Goal: Task Accomplishment & Management: Use online tool/utility

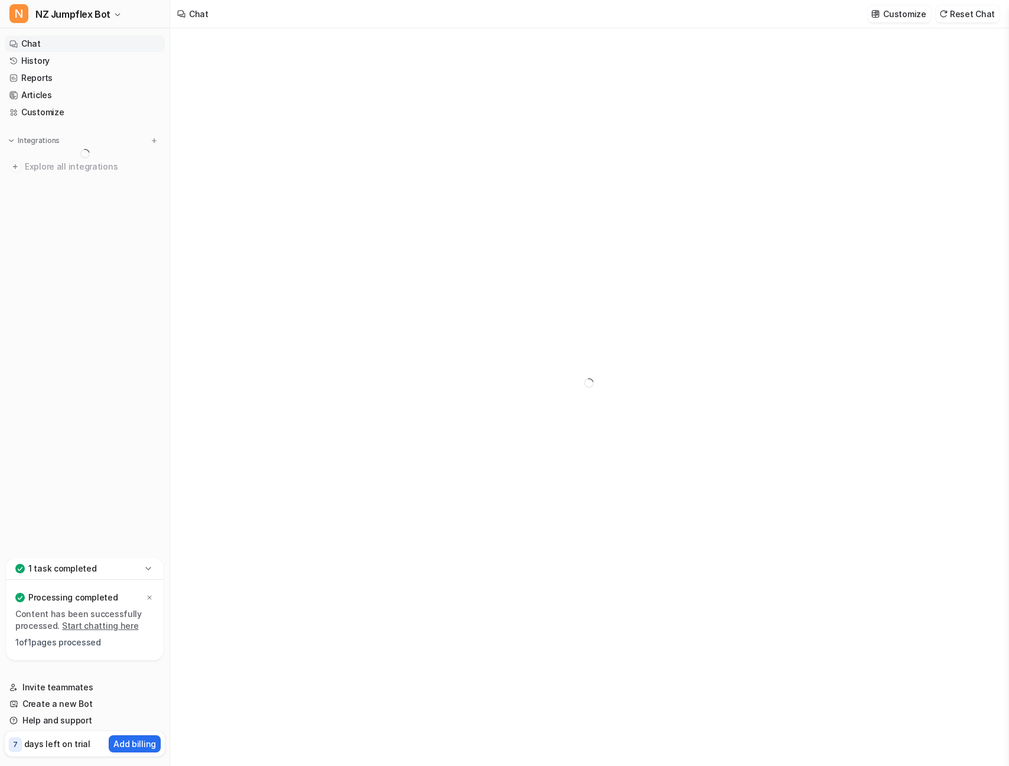
type textarea "**********"
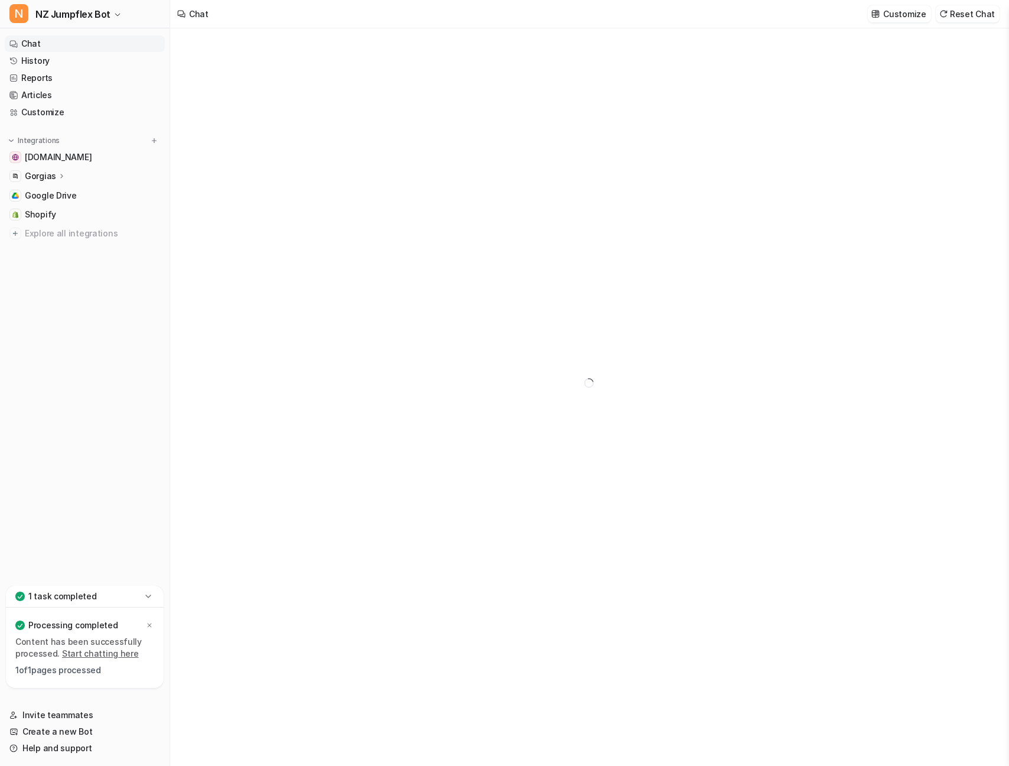
click at [58, 177] on icon at bounding box center [62, 175] width 8 height 9
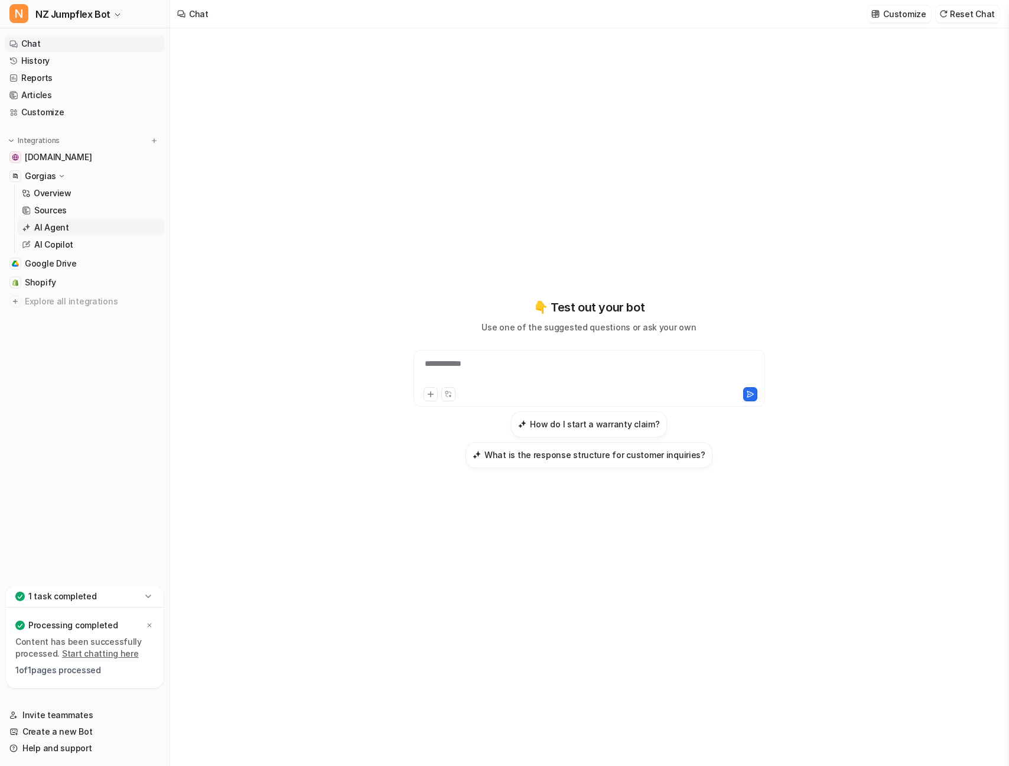
click at [58, 232] on p "AI Agent" at bounding box center [51, 228] width 35 height 12
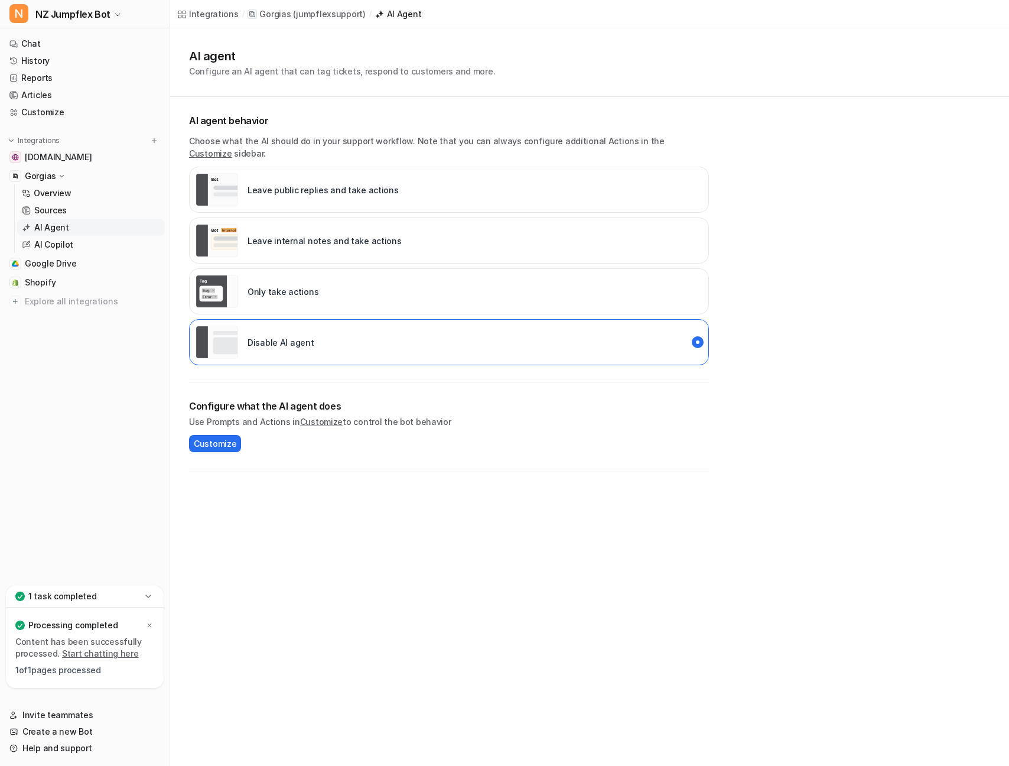
drag, startPoint x: 452, startPoint y: 571, endPoint x: 396, endPoint y: 521, distance: 74.9
click at [445, 562] on div "Integrations / Gorgias ( jumpflexsupport ) / AI Agent AI agent Configure an AI …" at bounding box center [504, 383] width 1009 height 766
click at [56, 195] on p "Overview" at bounding box center [53, 193] width 38 height 12
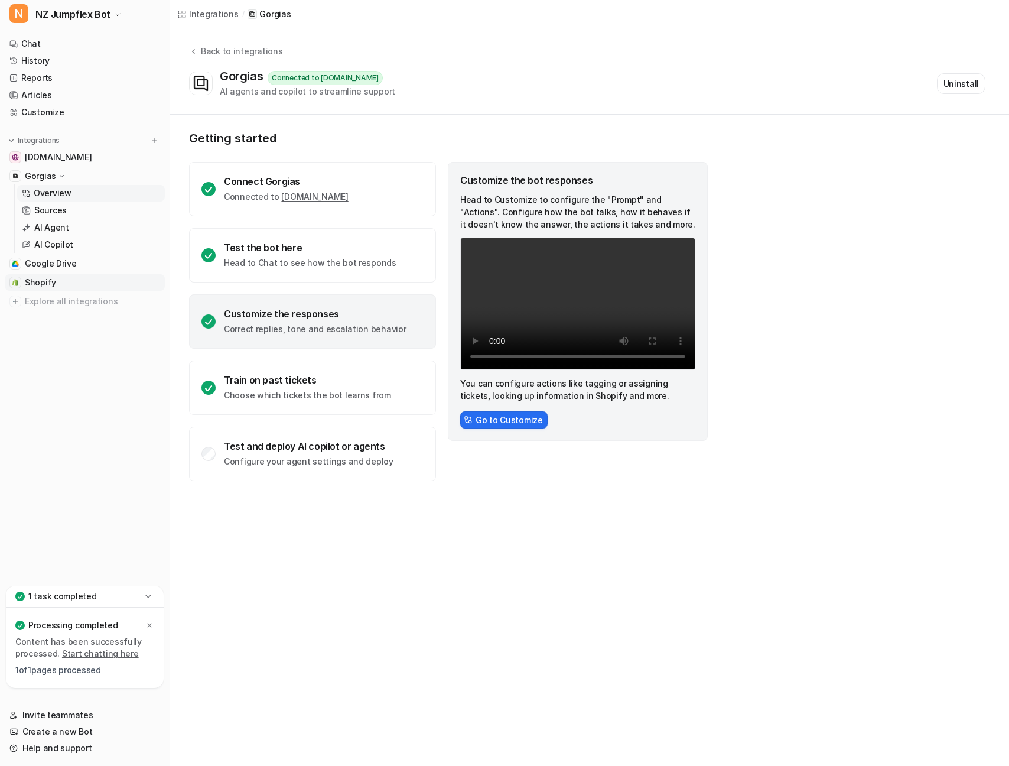
click at [51, 285] on span "Shopify" at bounding box center [40, 283] width 31 height 12
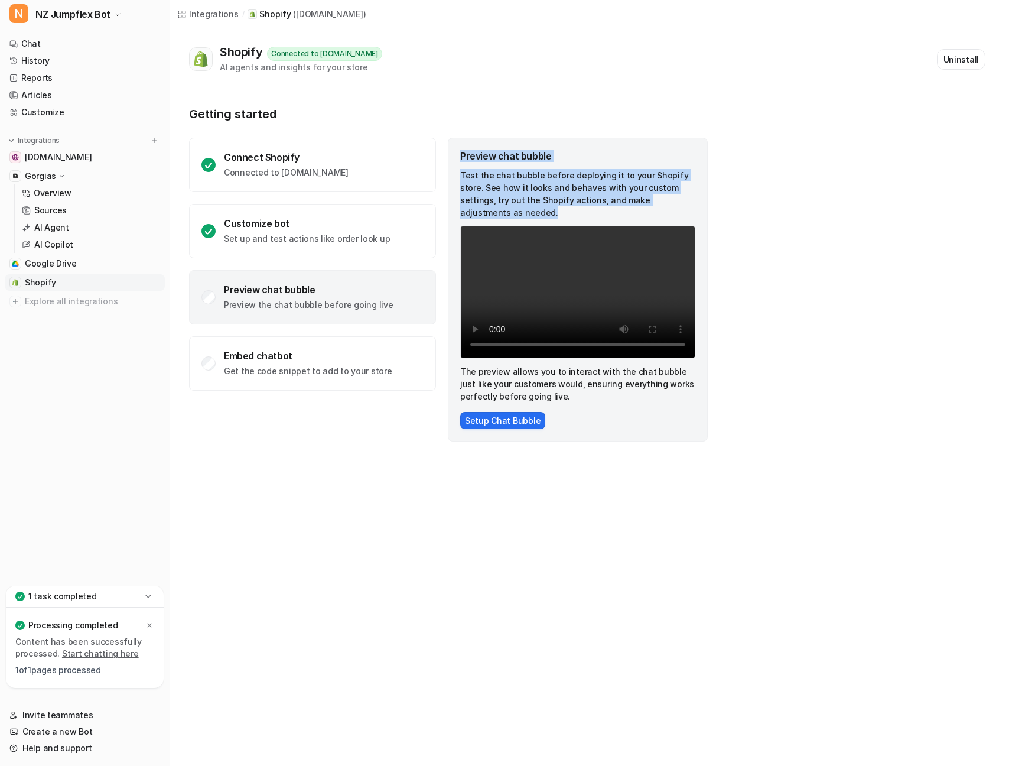
drag, startPoint x: 459, startPoint y: 154, endPoint x: 697, endPoint y: 204, distance: 242.8
click at [697, 204] on div "Preview chat bubble Test the chat bubble before deploying it to your Shopify st…" at bounding box center [578, 290] width 260 height 304
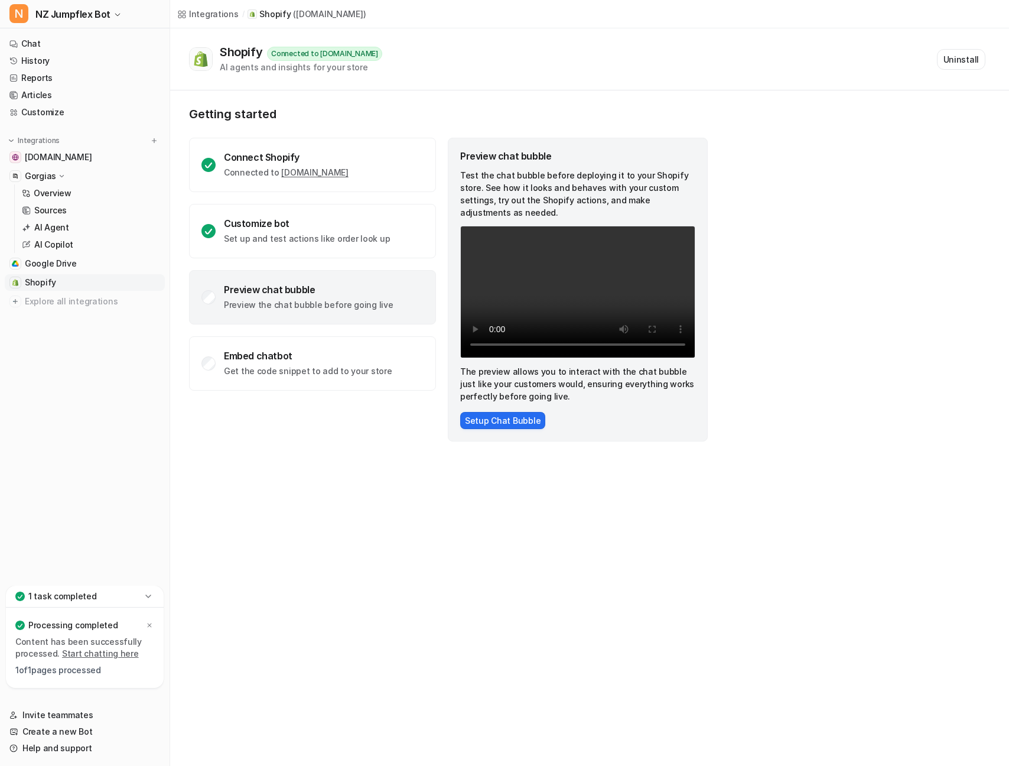
click at [282, 435] on div "Getting started Connect Shopify Connected to [DOMAIN_NAME] Customize bot Set up…" at bounding box center [589, 274] width 839 height 368
click at [272, 298] on div "Preview chat bubble Preview the chat bubble before going live" at bounding box center [309, 297] width 170 height 27
click at [292, 360] on div "Embed chatbot" at bounding box center [308, 356] width 168 height 12
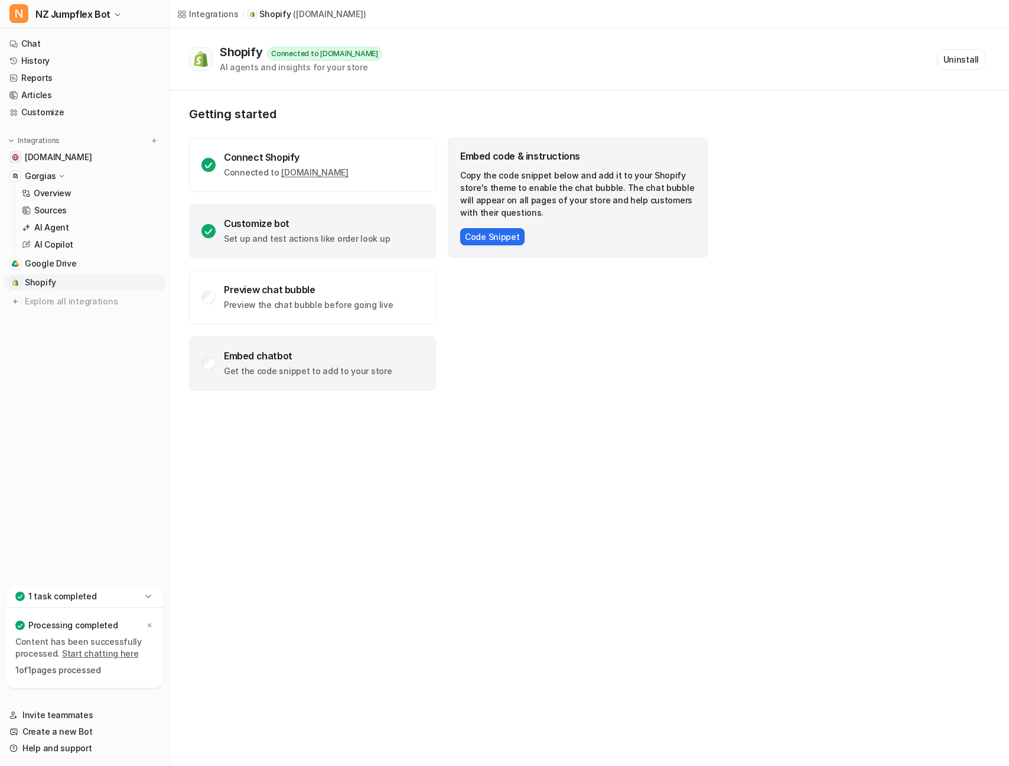
click at [298, 231] on div "Customize bot Set up and test actions like order look up" at bounding box center [307, 230] width 166 height 27
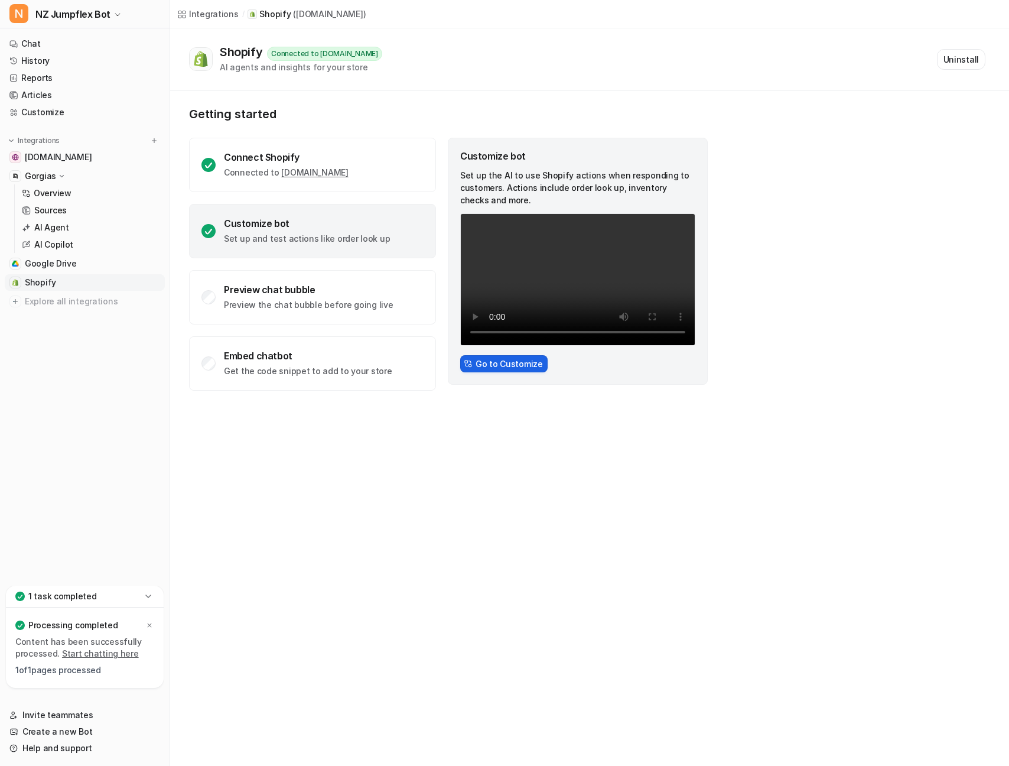
click at [503, 366] on button "Go to Customize" at bounding box center [503, 363] width 87 height 17
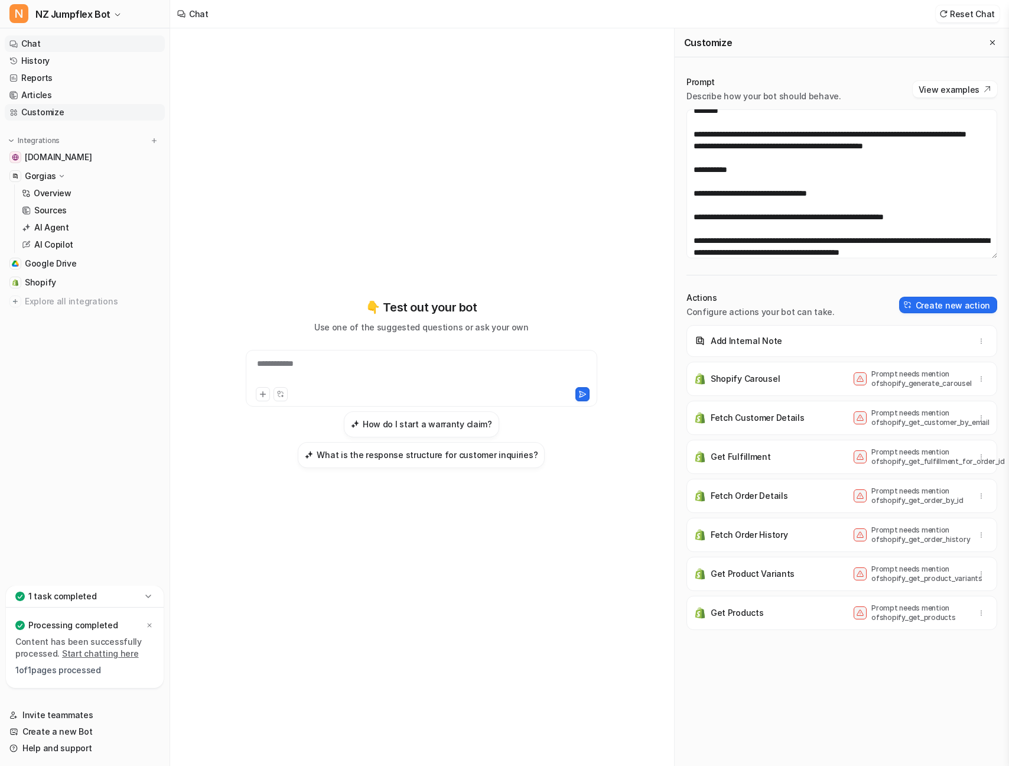
click at [31, 108] on link "Customize" at bounding box center [85, 112] width 160 height 17
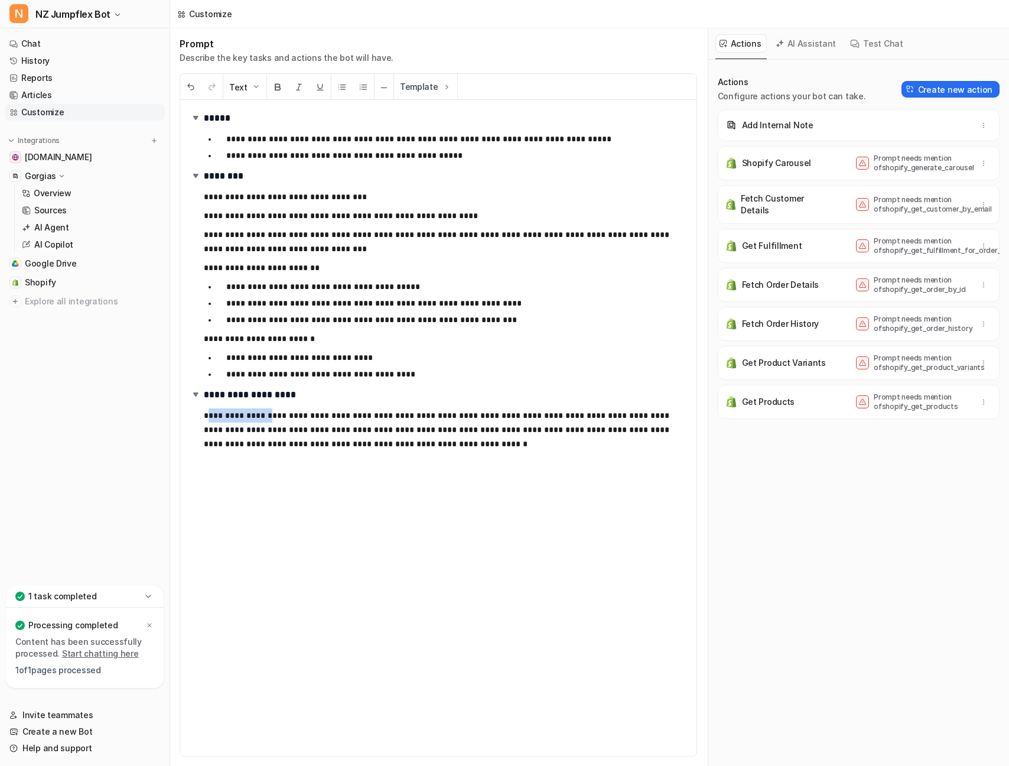
drag, startPoint x: 214, startPoint y: 416, endPoint x: 268, endPoint y: 418, distance: 53.8
click at [272, 418] on p "**********" at bounding box center [445, 429] width 483 height 43
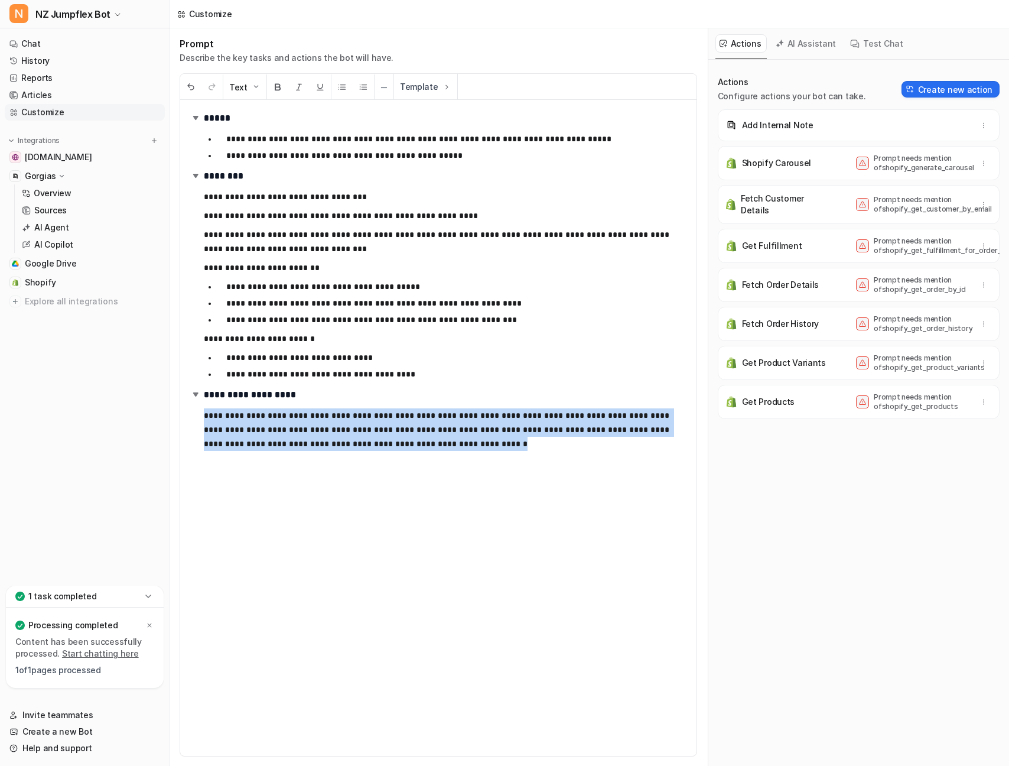
drag, startPoint x: 295, startPoint y: 443, endPoint x: 201, endPoint y: 411, distance: 98.7
click at [201, 411] on div "**********" at bounding box center [438, 428] width 516 height 656
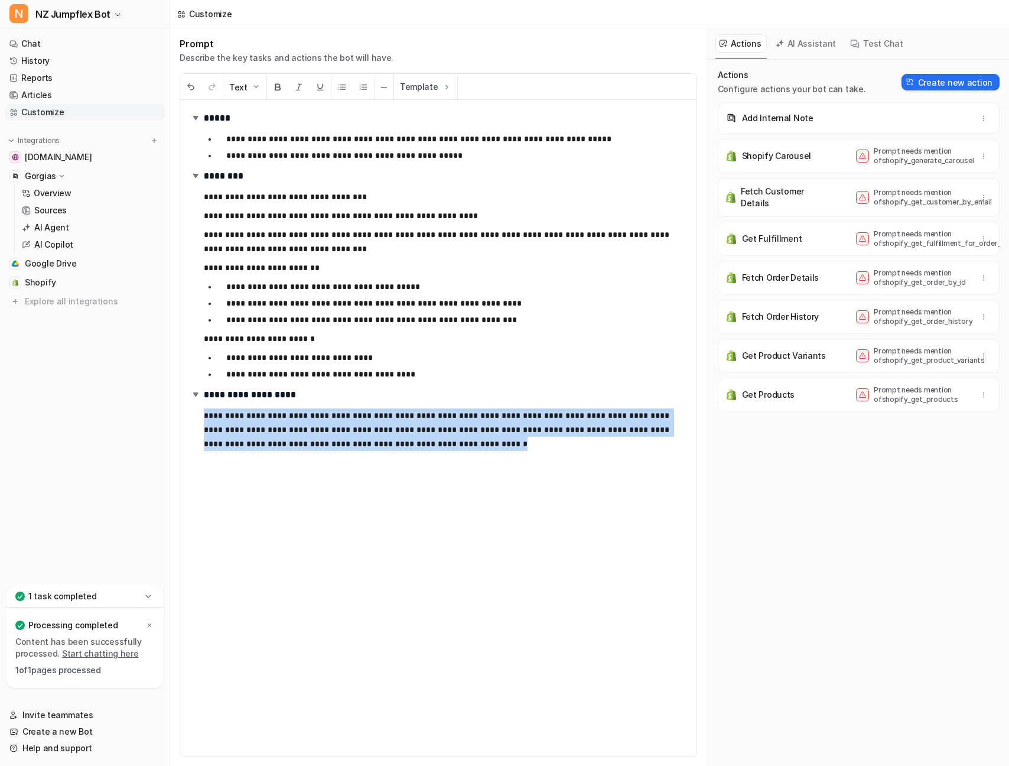
scroll to position [7, 0]
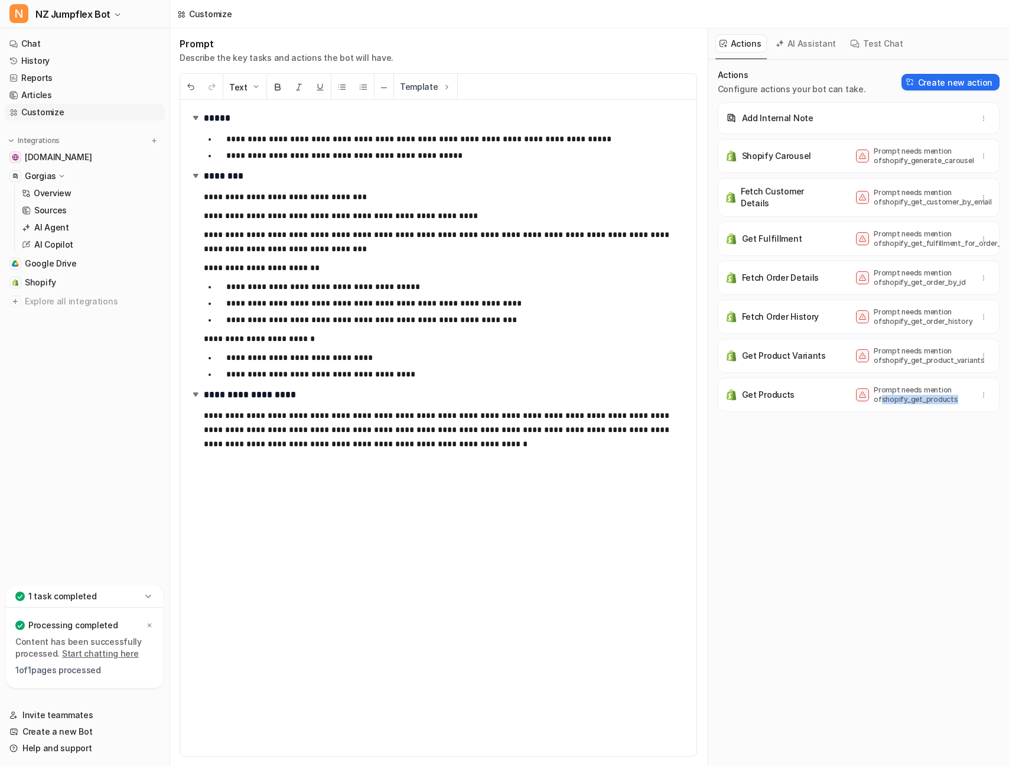
drag, startPoint x: 898, startPoint y: 401, endPoint x: 944, endPoint y: 401, distance: 45.5
click at [944, 401] on p "Prompt needs mention of shopify_get_products" at bounding box center [921, 394] width 95 height 19
click at [986, 118] on icon "button" at bounding box center [984, 118] width 8 height 8
click at [817, 118] on div "Add Internal Note Delete" at bounding box center [858, 118] width 271 height 21
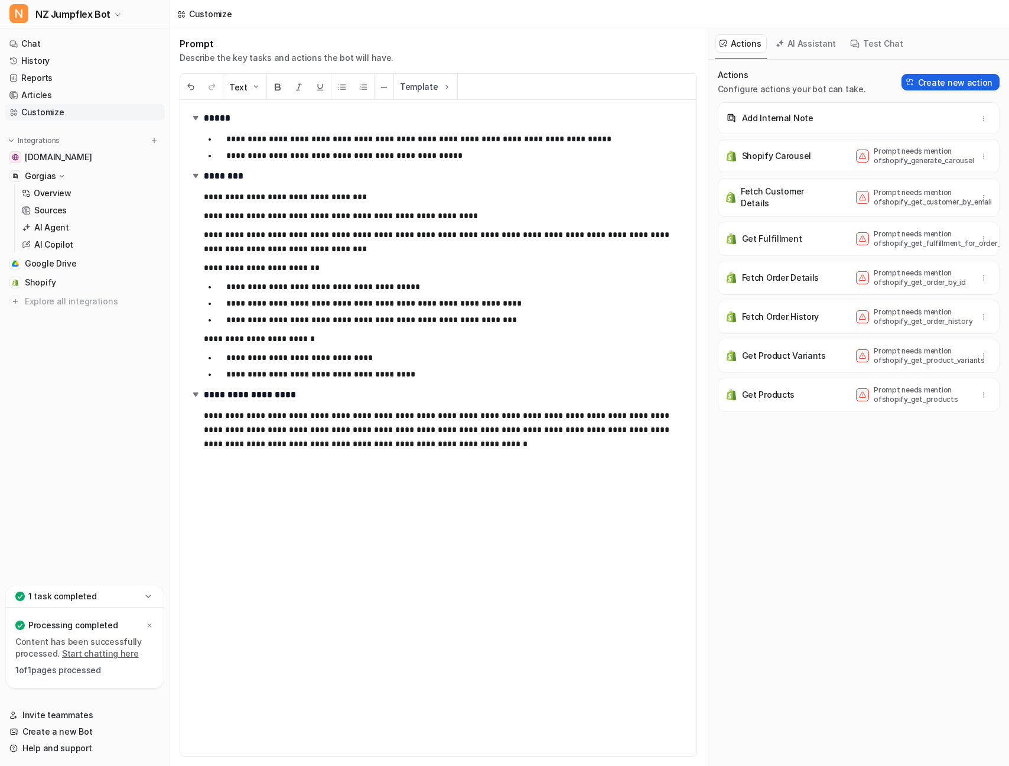
click at [972, 84] on button "Create new action" at bounding box center [951, 82] width 98 height 17
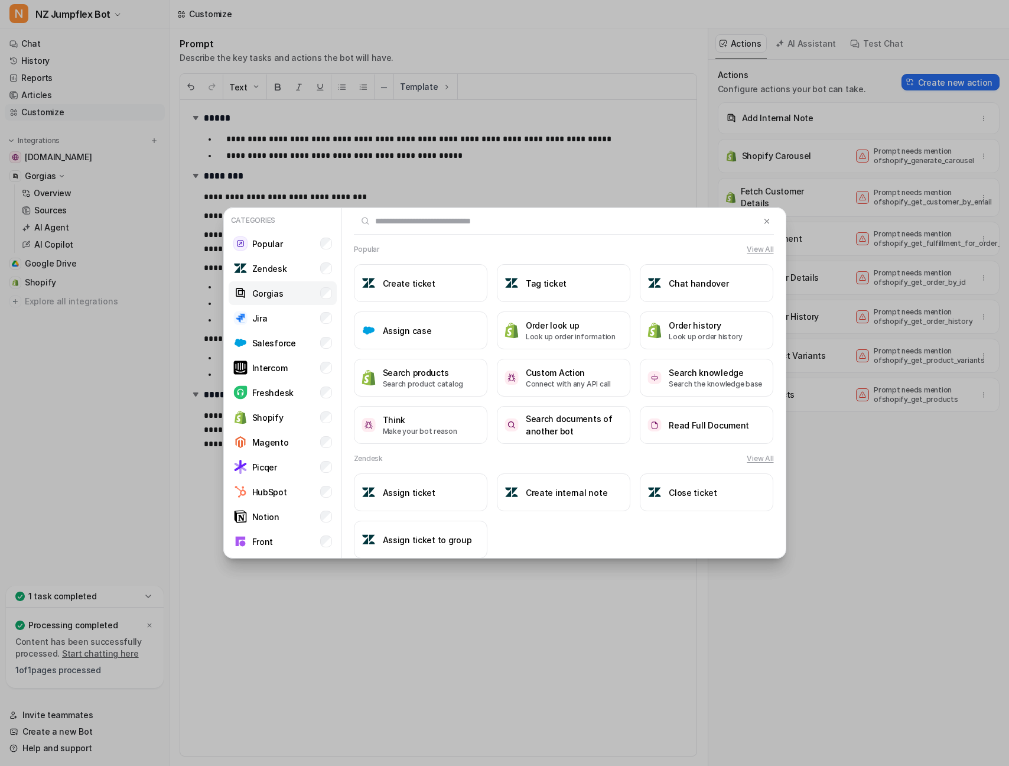
click at [285, 294] on li "Gorgias" at bounding box center [283, 293] width 108 height 24
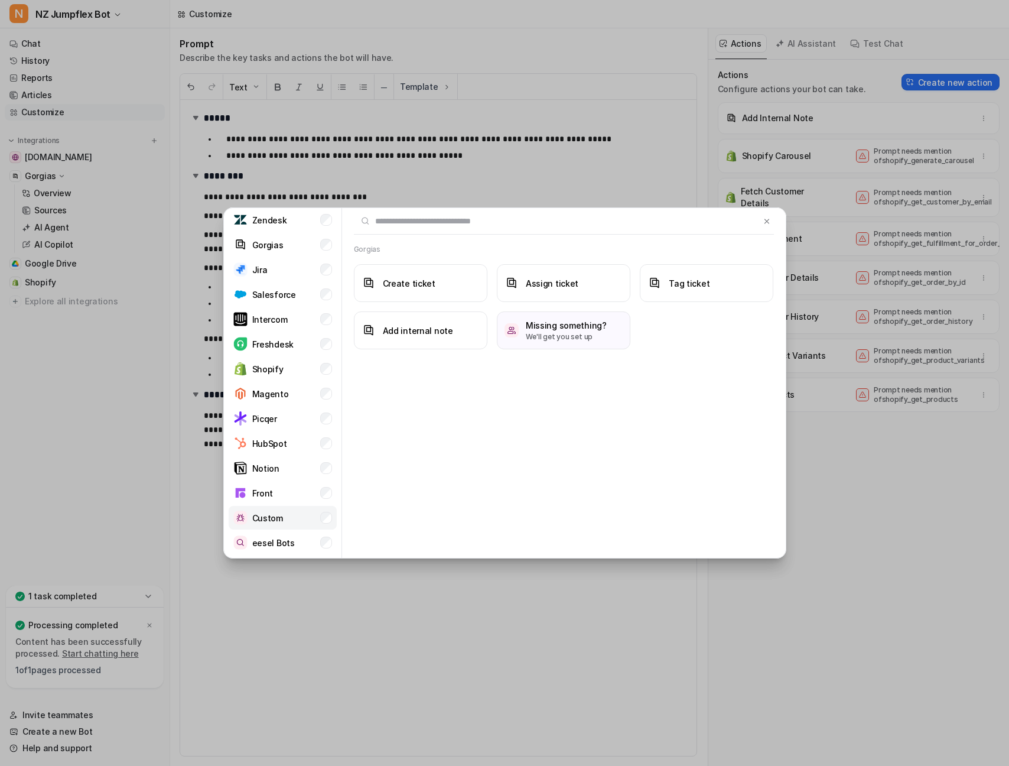
click at [287, 525] on li "Custom" at bounding box center [283, 518] width 108 height 24
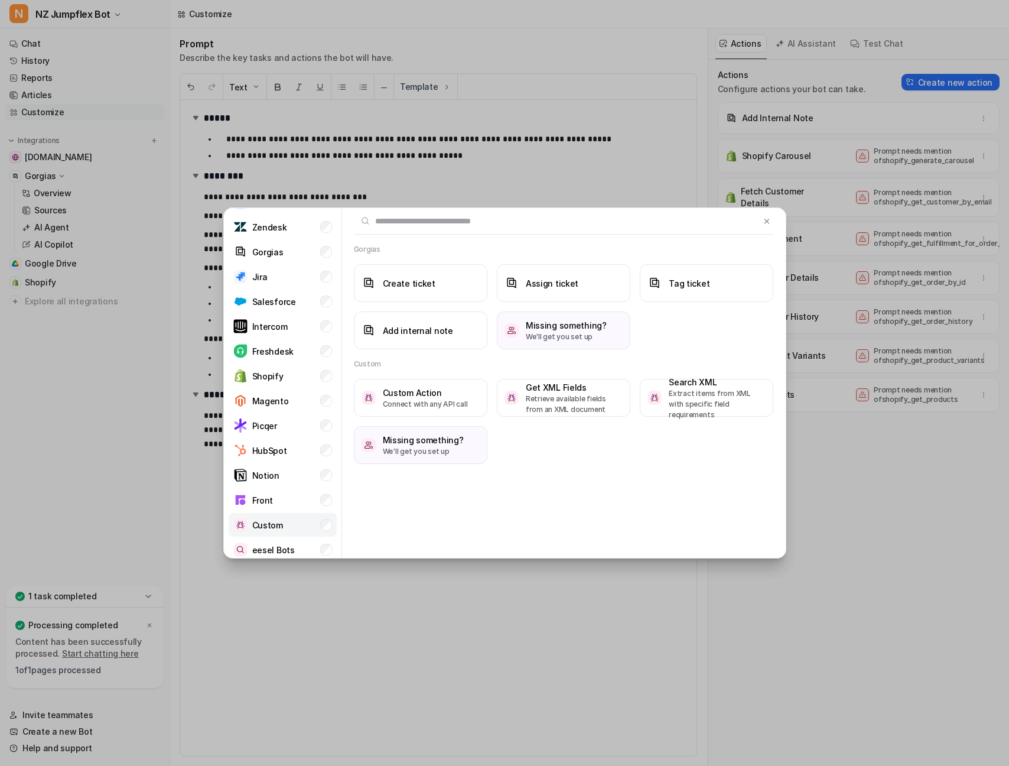
scroll to position [37, 0]
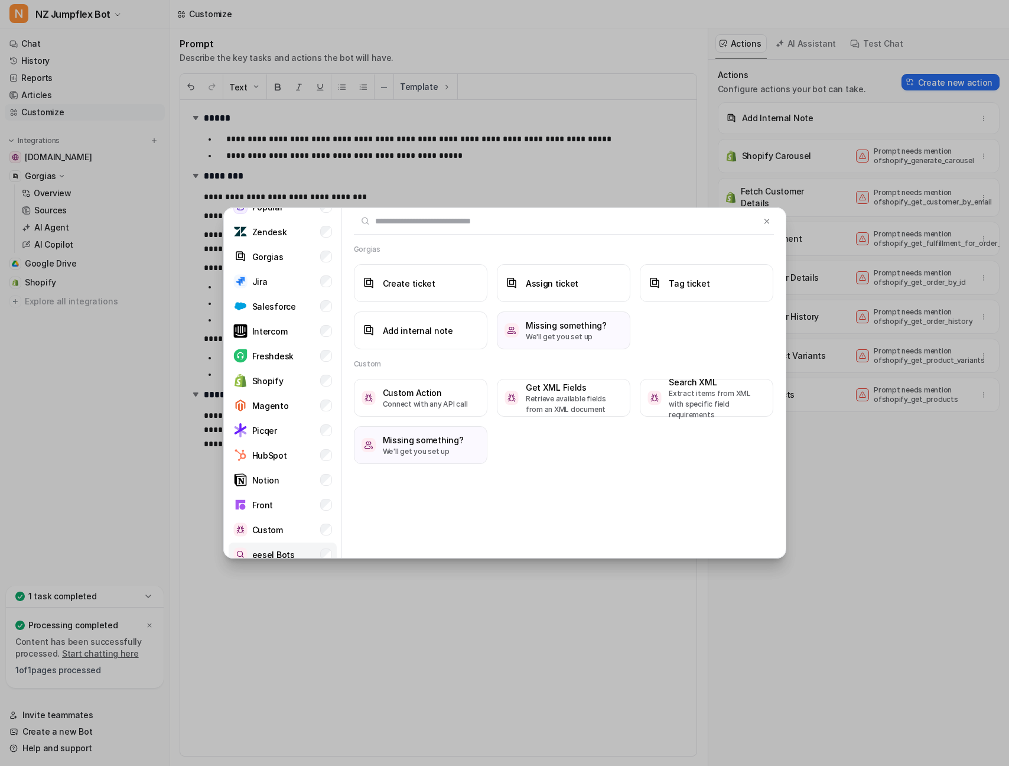
click at [281, 554] on p "eesel Bots" at bounding box center [273, 554] width 43 height 12
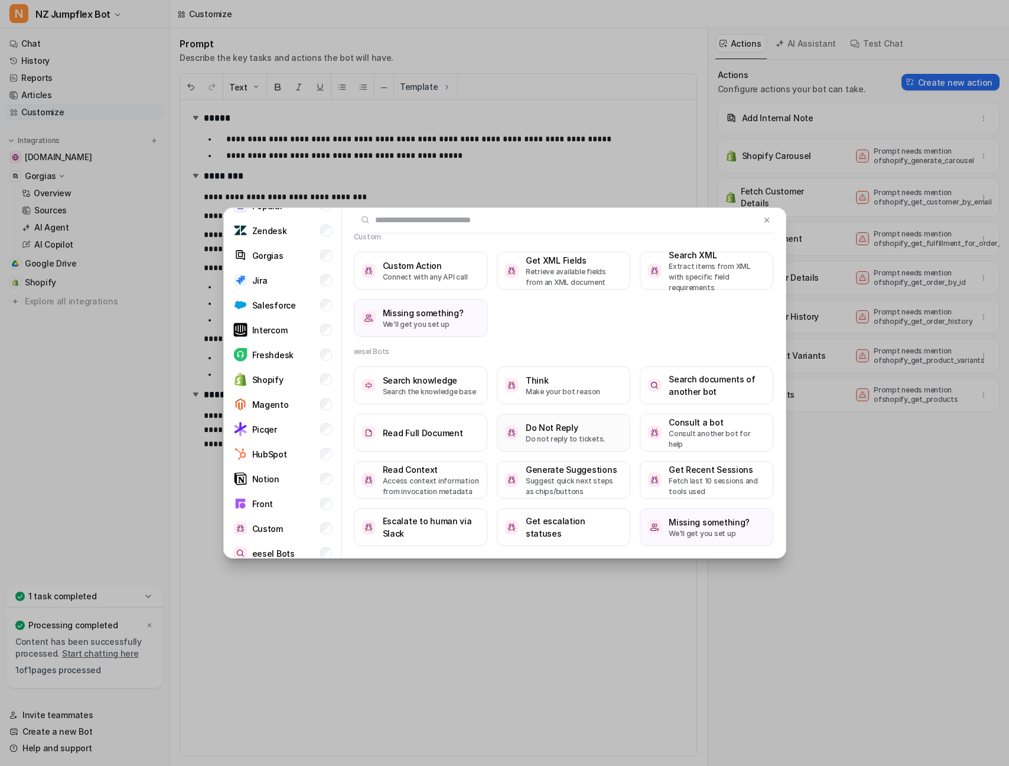
scroll to position [1, 0]
click at [568, 441] on p "Do not reply to tickets." at bounding box center [565, 439] width 79 height 11
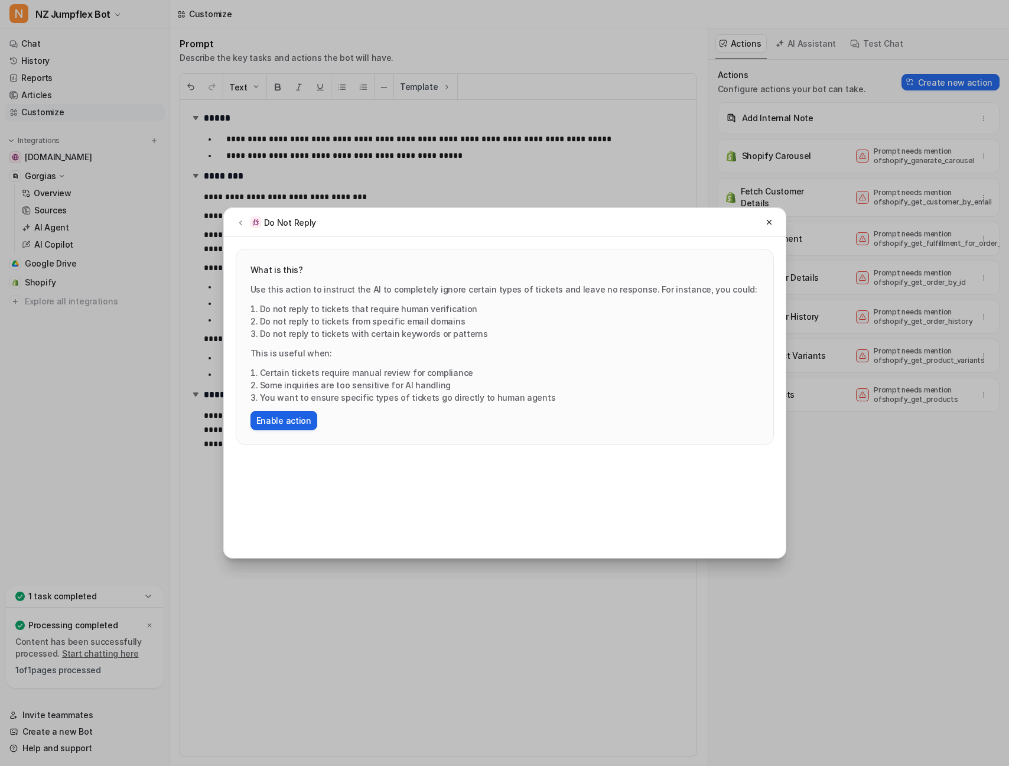
click at [307, 421] on button "Enable action" at bounding box center [284, 420] width 67 height 19
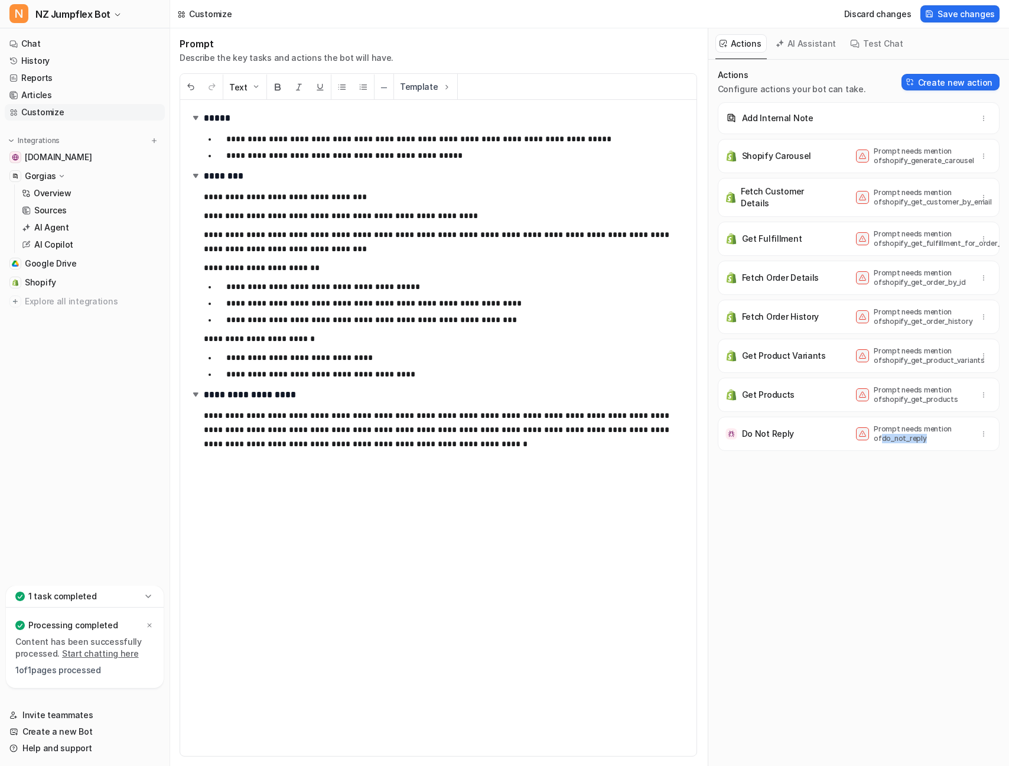
drag, startPoint x: 888, startPoint y: 439, endPoint x: 915, endPoint y: 440, distance: 26.6
click at [915, 440] on p "Prompt needs mention of do_not_reply" at bounding box center [921, 433] width 95 height 19
click at [968, 17] on span "Save changes" at bounding box center [966, 14] width 57 height 12
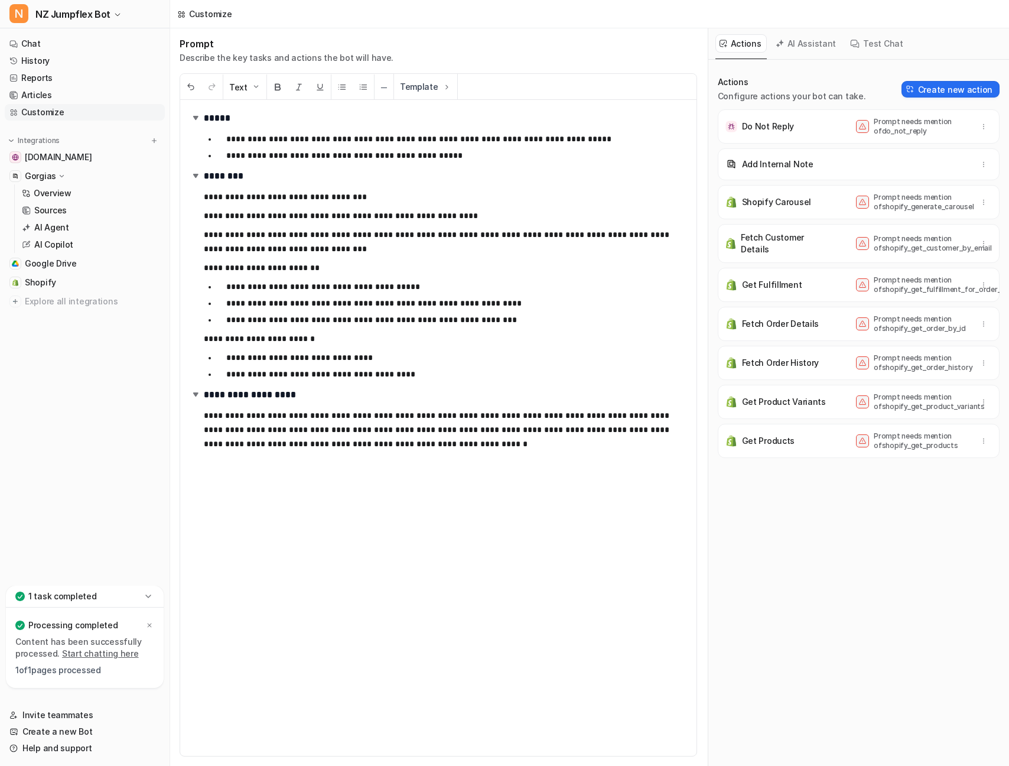
scroll to position [0, 0]
click at [856, 490] on div "Actions Configure actions your bot can take. Create new action Do Not Reply Pro…" at bounding box center [859, 419] width 282 height 687
drag, startPoint x: 874, startPoint y: 132, endPoint x: 935, endPoint y: 133, distance: 60.9
click at [935, 133] on p "Prompt needs mention of do_not_reply" at bounding box center [921, 126] width 95 height 19
click at [886, 133] on p "Prompt needs mention of do_not_reply" at bounding box center [921, 126] width 95 height 19
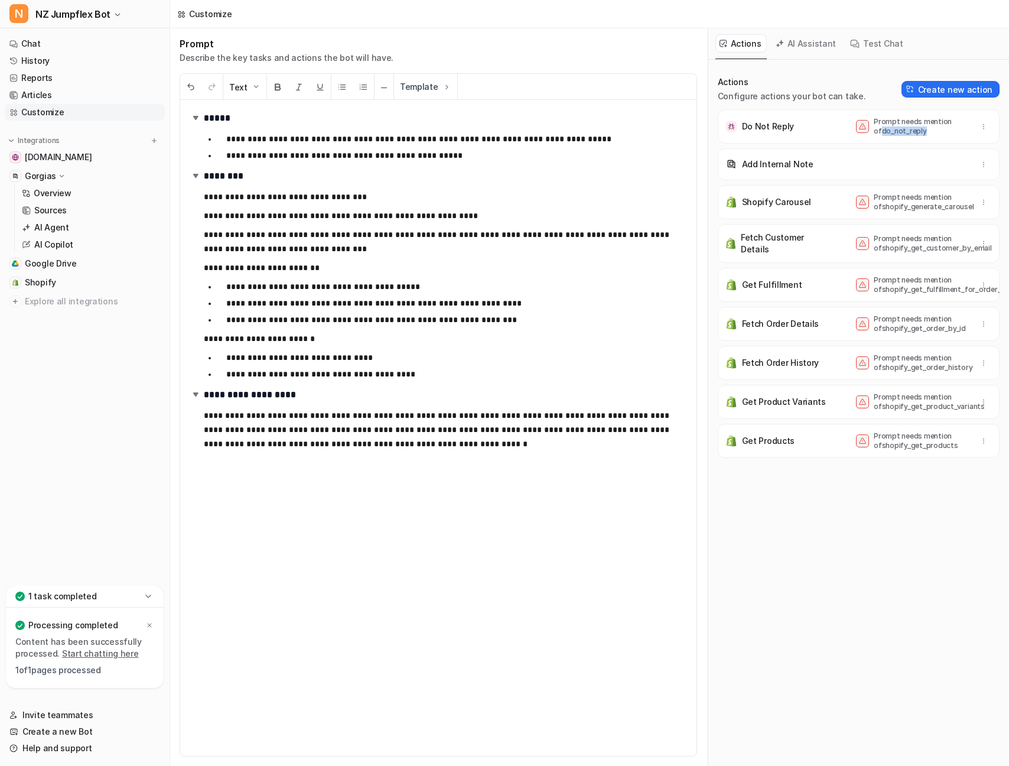
drag, startPoint x: 875, startPoint y: 131, endPoint x: 928, endPoint y: 131, distance: 53.2
click at [928, 131] on p "Prompt needs mention of do_not_reply" at bounding box center [921, 126] width 95 height 19
copy p "do_not_reply"
click at [249, 567] on div "**********" at bounding box center [438, 428] width 516 height 656
drag, startPoint x: 249, startPoint y: 542, endPoint x: 334, endPoint y: 522, distance: 87.4
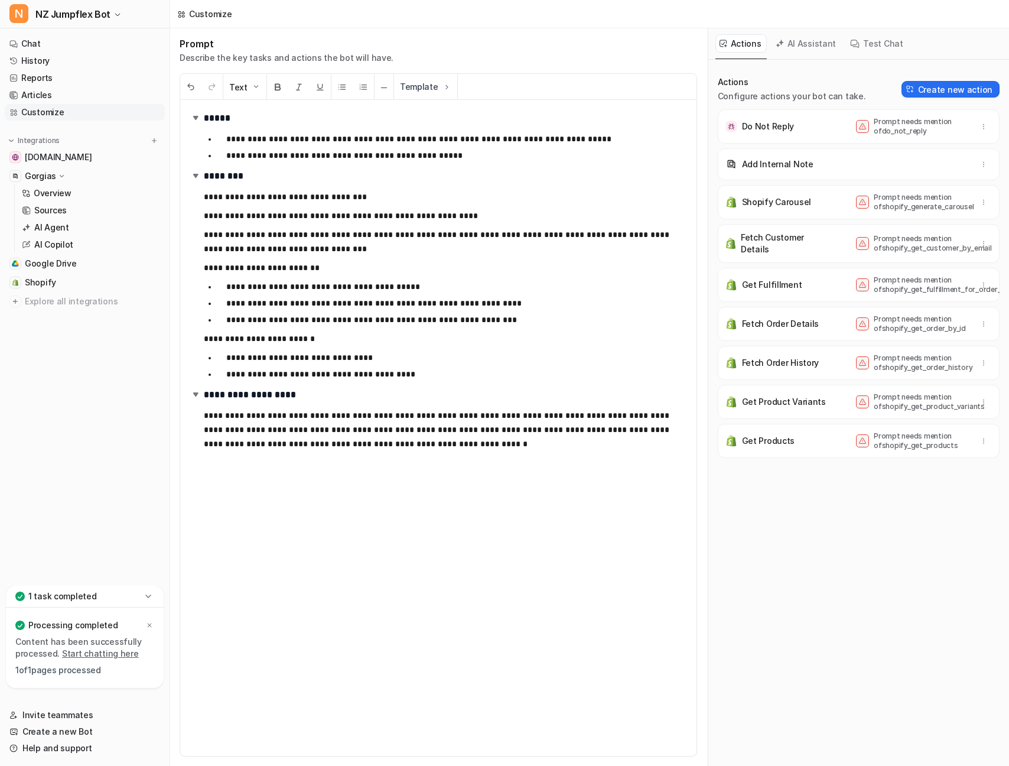
click at [249, 542] on div "**********" at bounding box center [438, 428] width 516 height 656
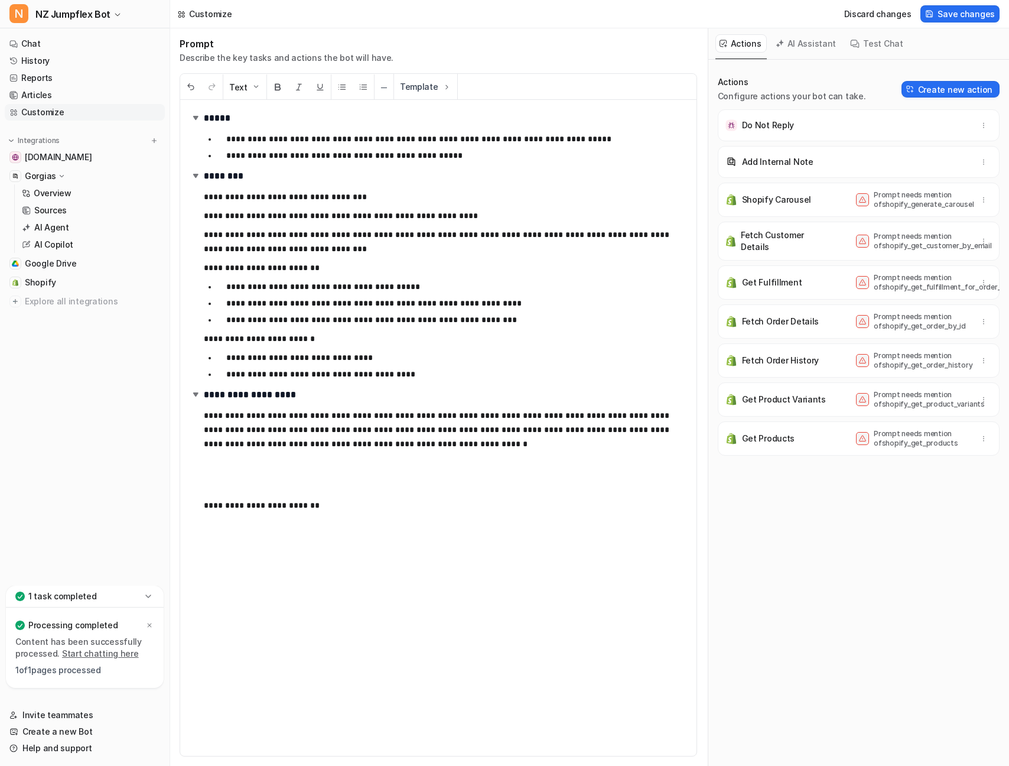
click at [349, 492] on p "**********" at bounding box center [445, 505] width 483 height 43
click at [983, 15] on span "Save changes" at bounding box center [966, 14] width 57 height 12
click at [374, 535] on div "**********" at bounding box center [438, 428] width 516 height 656
drag, startPoint x: 322, startPoint y: 505, endPoint x: 261, endPoint y: 505, distance: 61.5
click at [261, 505] on p "**********" at bounding box center [445, 505] width 483 height 43
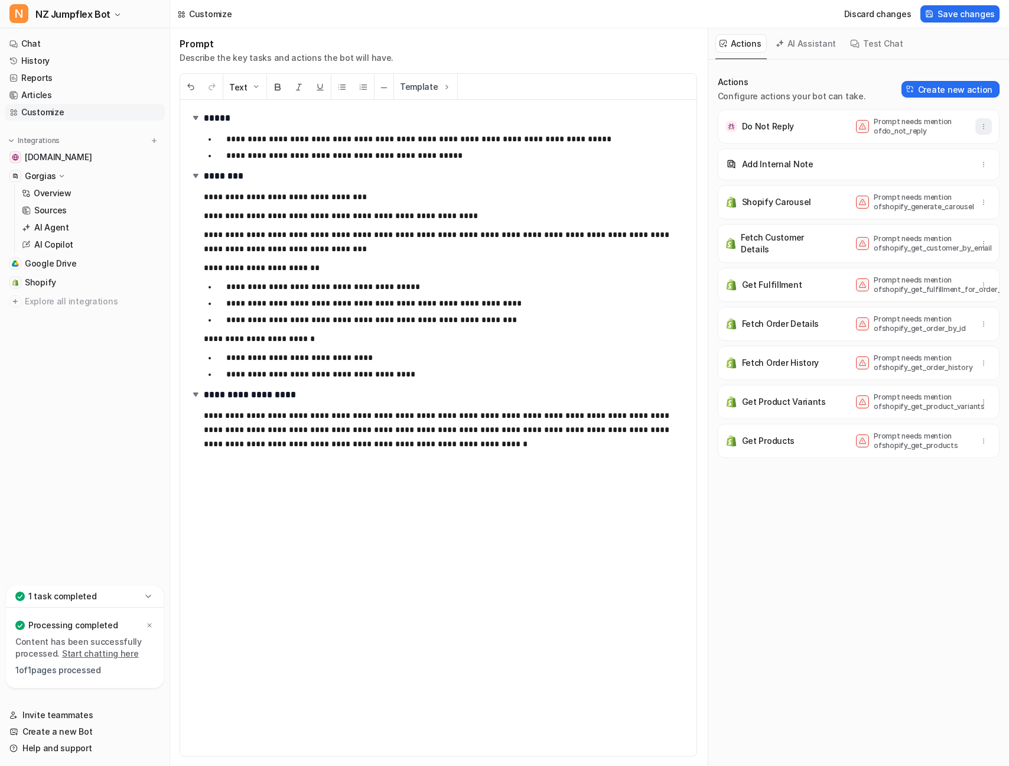
click at [989, 127] on button "button" at bounding box center [984, 126] width 17 height 17
click at [913, 153] on button "Delete" at bounding box center [926, 153] width 128 height 22
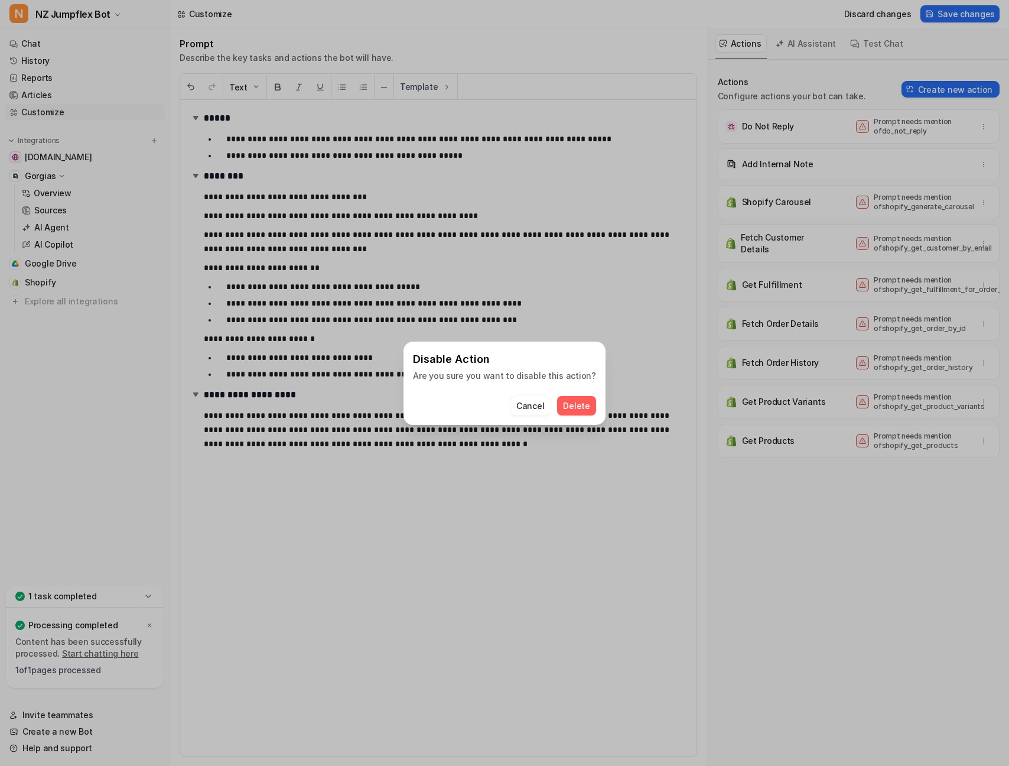
click at [576, 402] on span "Delete" at bounding box center [576, 405] width 27 height 12
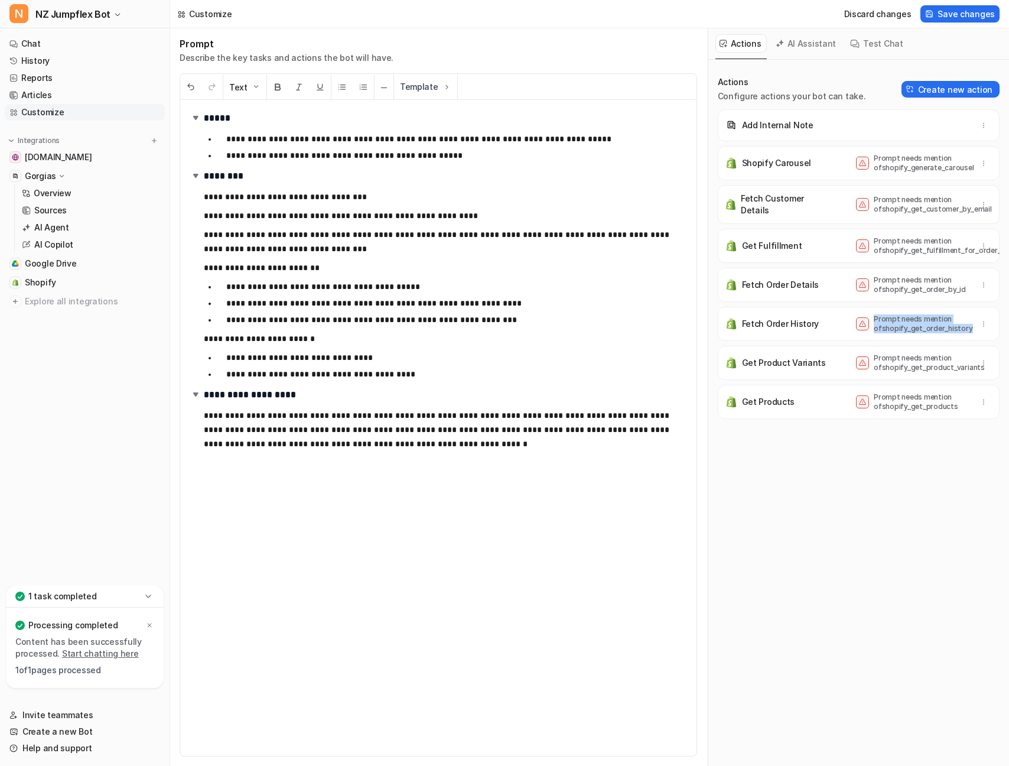
drag, startPoint x: 875, startPoint y: 318, endPoint x: 960, endPoint y: 330, distance: 86.0
click at [960, 330] on p "Prompt needs mention of shopify_get_order_history" at bounding box center [921, 323] width 95 height 19
drag, startPoint x: 879, startPoint y: 290, endPoint x: 953, endPoint y: 291, distance: 73.3
click at [953, 291] on p "Prompt needs mention of shopify_get_order_by_id" at bounding box center [921, 284] width 95 height 19
click at [892, 462] on div "Actions Configure actions your bot can take. Create new action Add Internal Not…" at bounding box center [859, 419] width 282 height 687
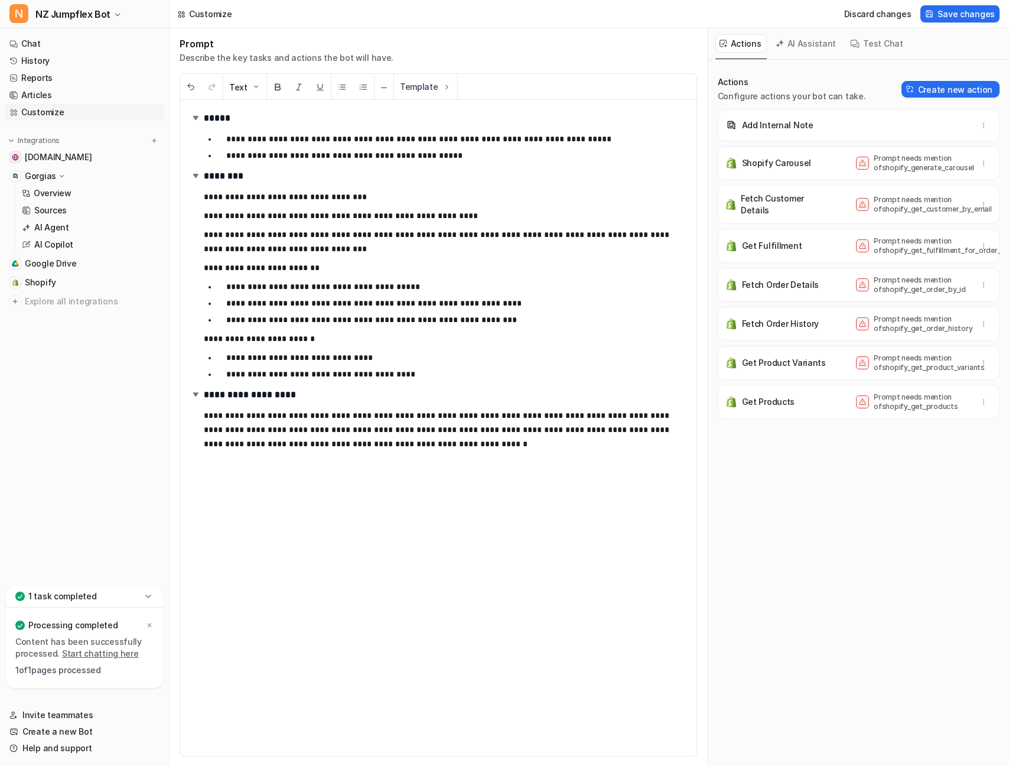
click at [809, 46] on button "AI Assistant" at bounding box center [807, 43] width 70 height 18
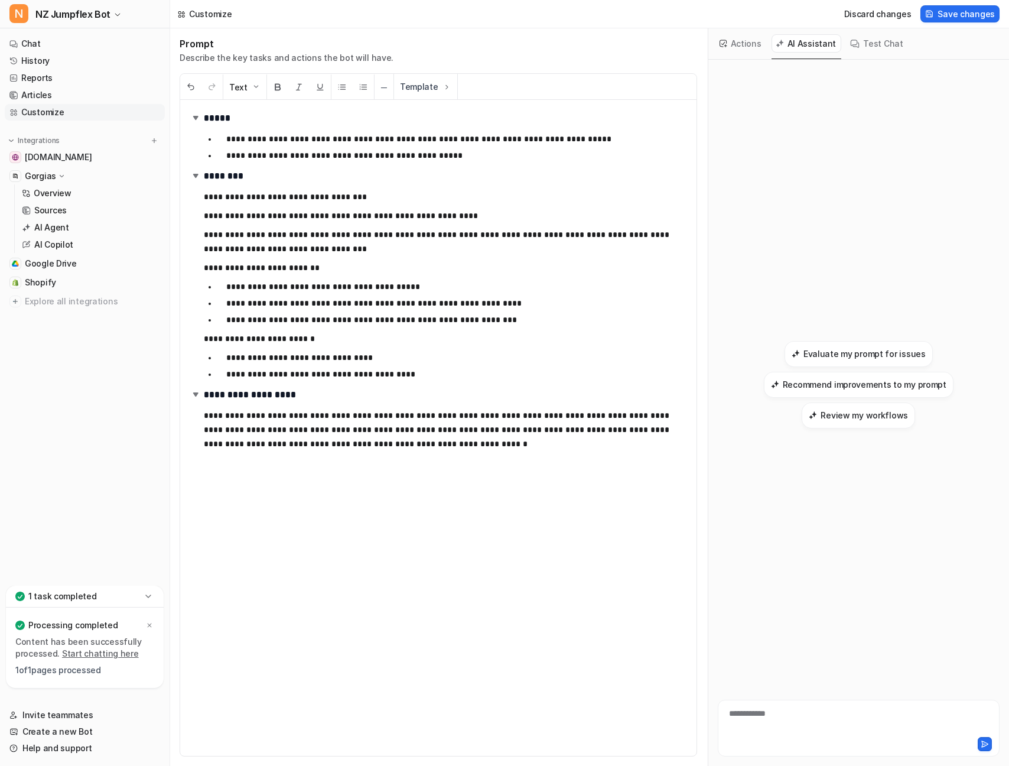
click at [775, 727] on div "**********" at bounding box center [859, 720] width 276 height 27
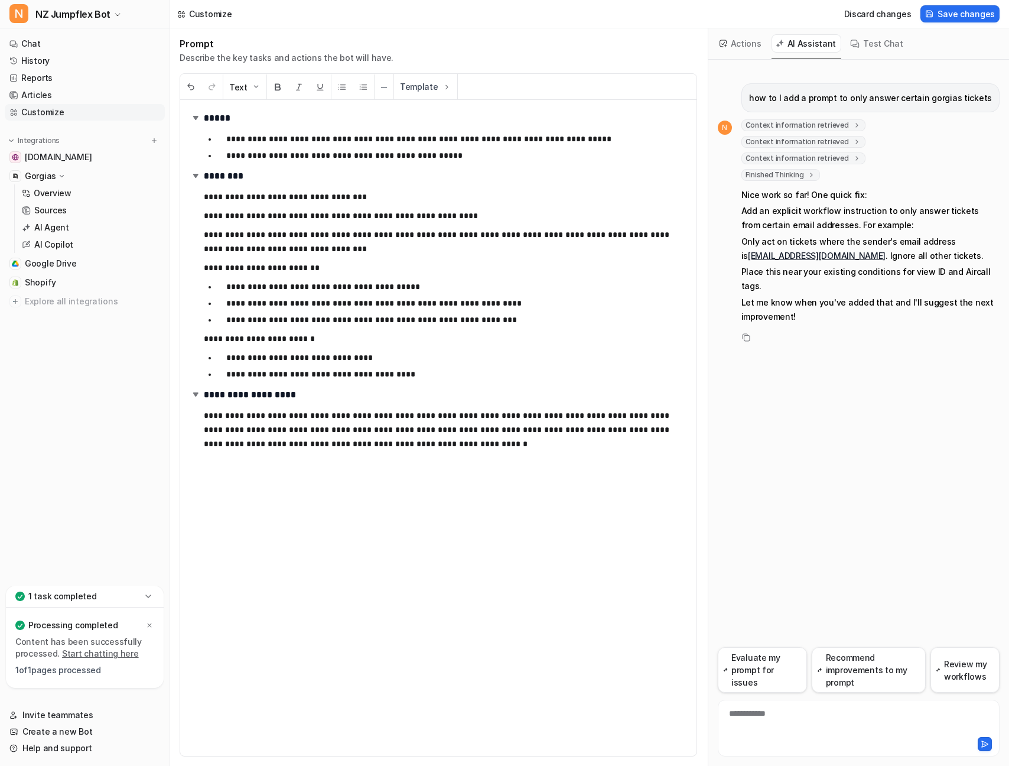
click at [749, 49] on button "Actions" at bounding box center [741, 43] width 51 height 18
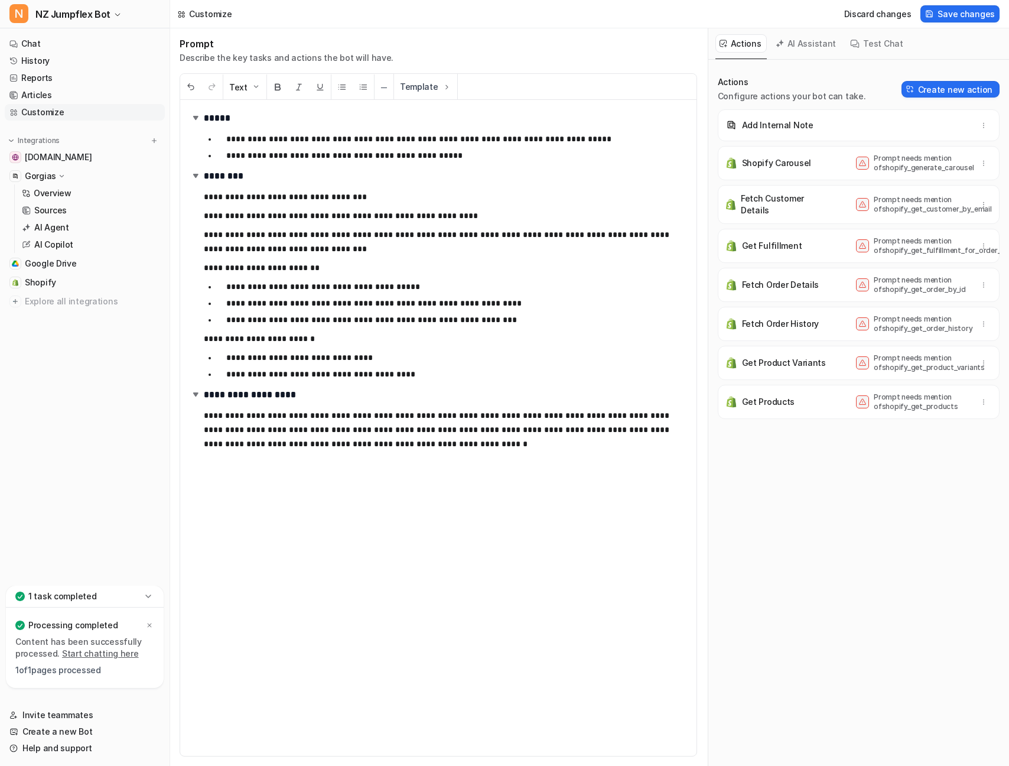
click at [125, 365] on nav "Chat History Reports Articles Customize Integrations [DOMAIN_NAME] Gorgias Over…" at bounding box center [85, 308] width 170 height 555
